Goal: Transaction & Acquisition: Register for event/course

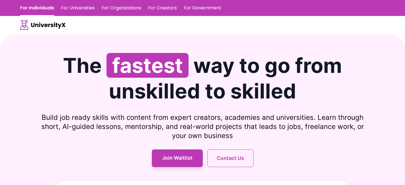
click at [300, 35] on section "The fastest way to go from unskilled to skilled Build job ready skills with con…" at bounding box center [202, 147] width 405 height 226
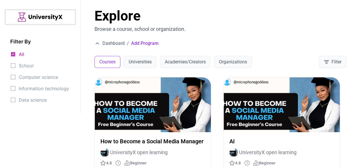
scroll to position [46, 0]
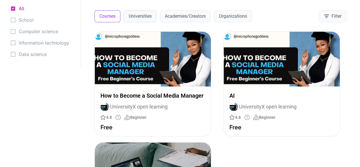
click at [148, 15] on button "Universities" at bounding box center [140, 16] width 33 height 12
click at [183, 17] on button "Academies/Creators" at bounding box center [185, 16] width 51 height 12
click at [225, 14] on button "Organizations" at bounding box center [233, 16] width 38 height 12
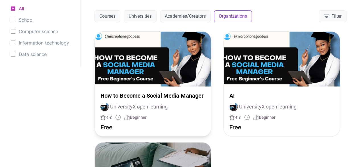
click at [120, 98] on p "How to Become a Social Media Manager" at bounding box center [153, 95] width 105 height 7
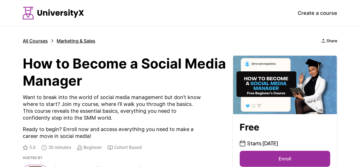
click at [299, 155] on button "Enroll" at bounding box center [285, 158] width 91 height 16
